Goal: Transaction & Acquisition: Download file/media

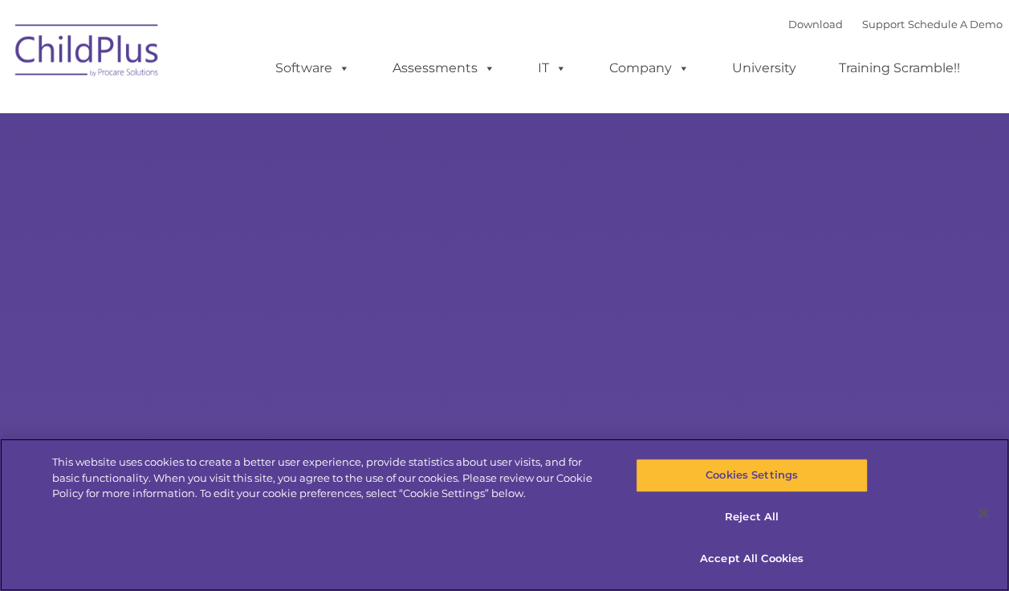
select select "MEDIUM"
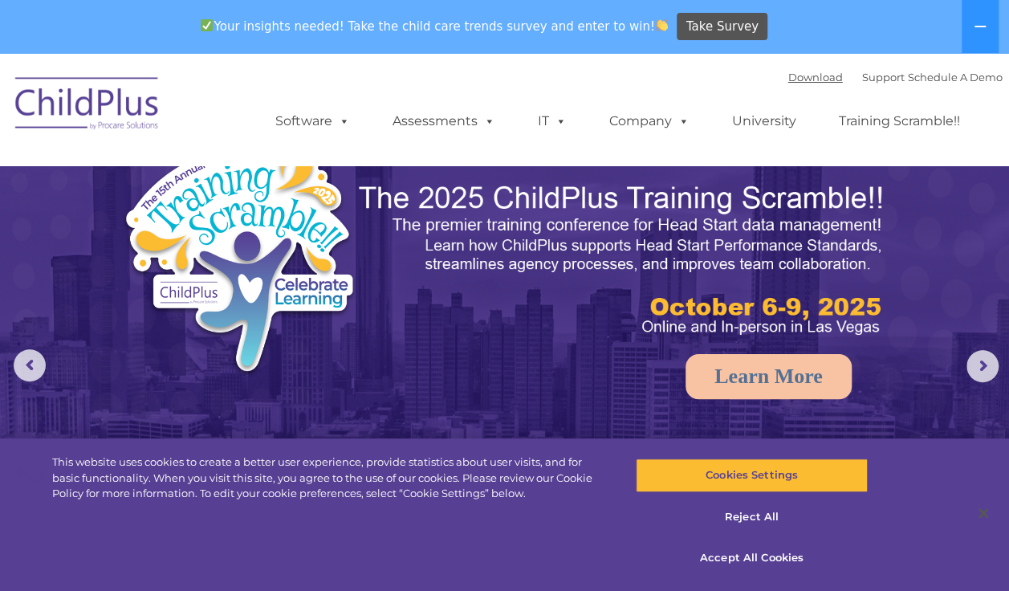
click at [798, 75] on link "Download" at bounding box center [815, 77] width 55 height 13
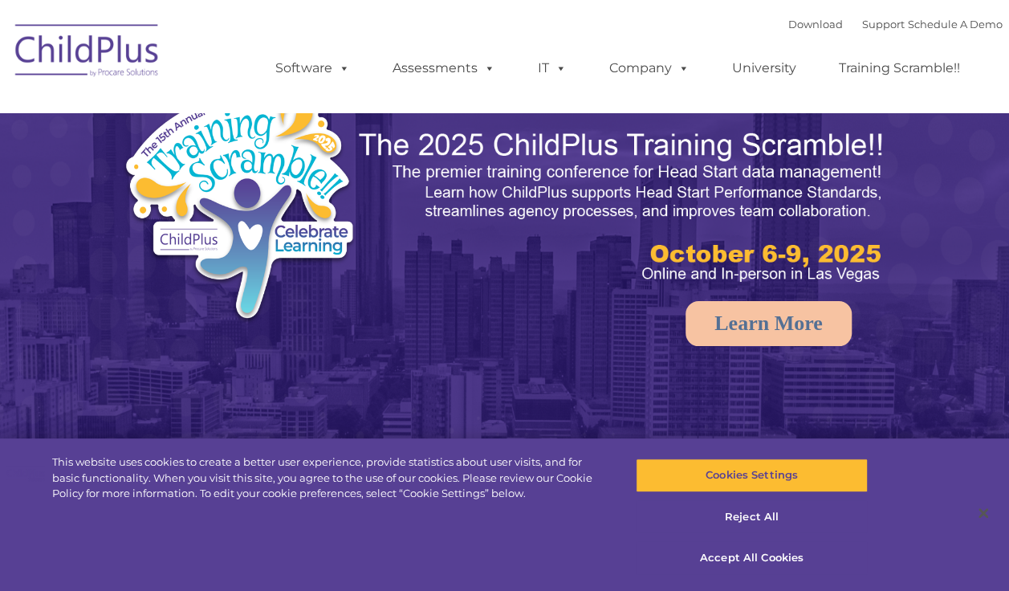
select select "MEDIUM"
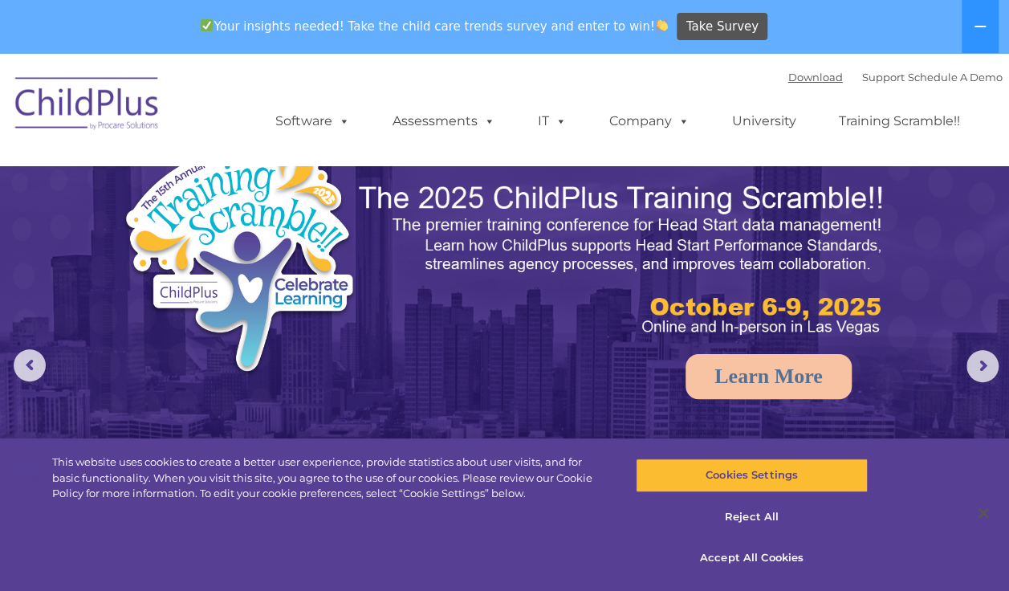
click at [790, 78] on link "Download" at bounding box center [815, 77] width 55 height 13
